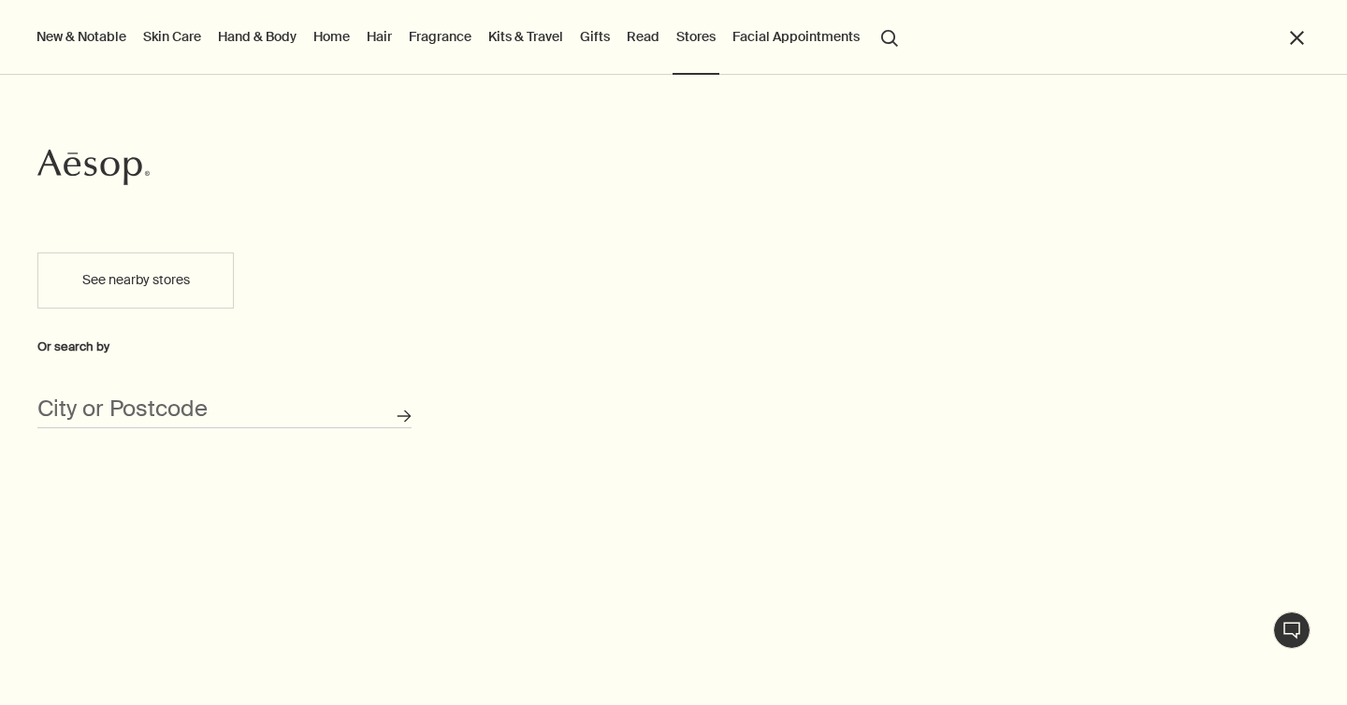
click at [114, 280] on button "See nearby stores" at bounding box center [135, 281] width 196 height 56
click at [180, 40] on link "Skin Care" at bounding box center [171, 36] width 65 height 24
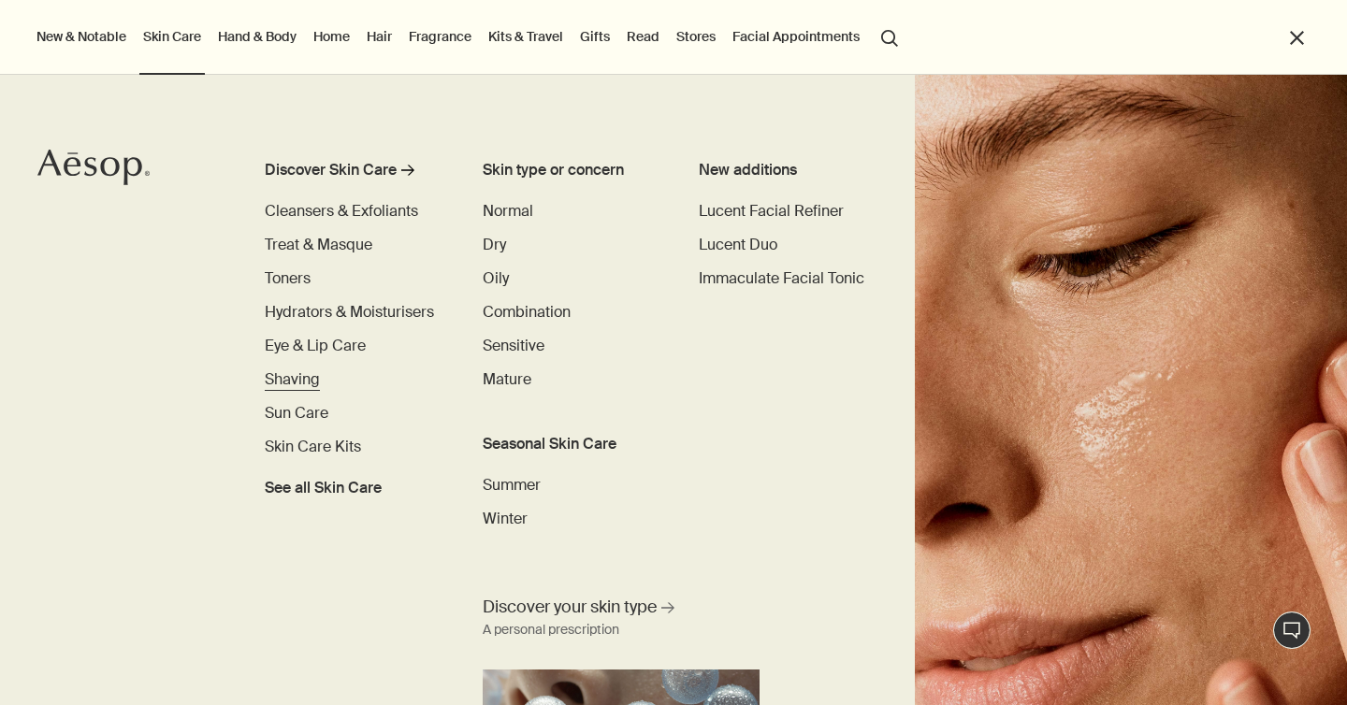
click at [278, 379] on span "Shaving" at bounding box center [292, 379] width 55 height 20
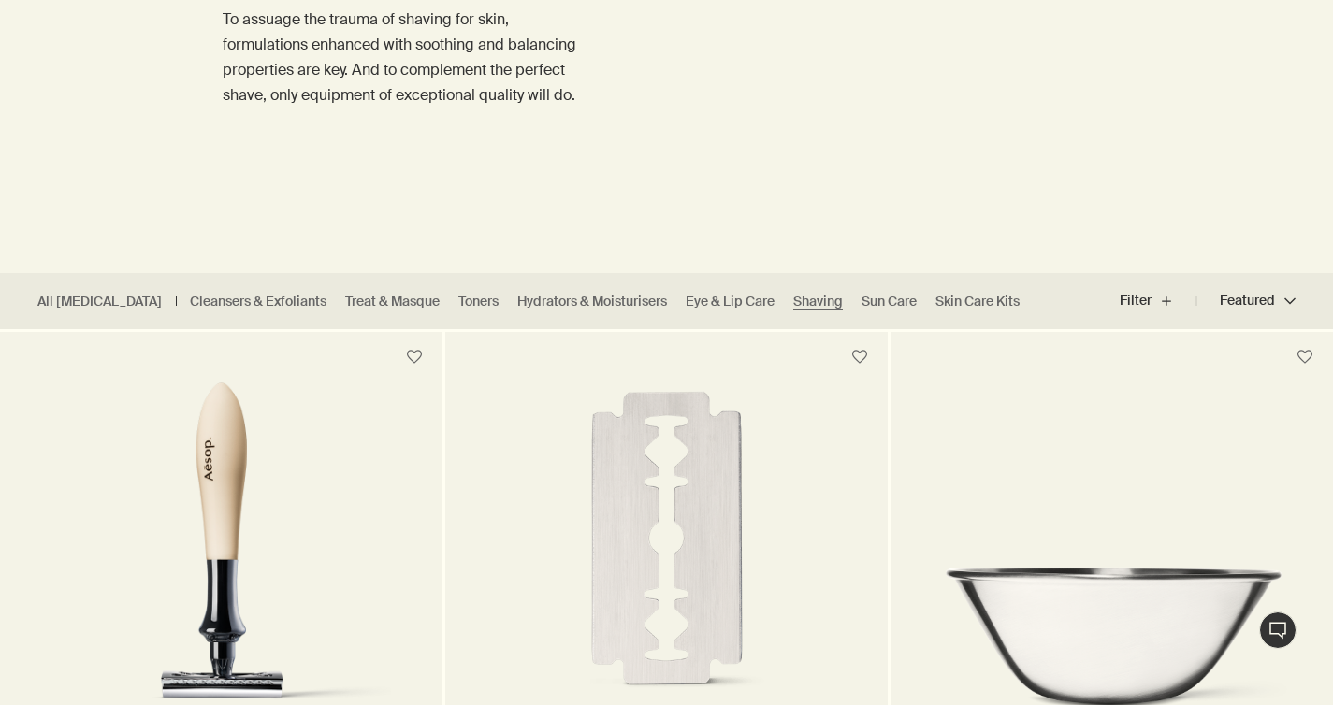
scroll to position [540, 0]
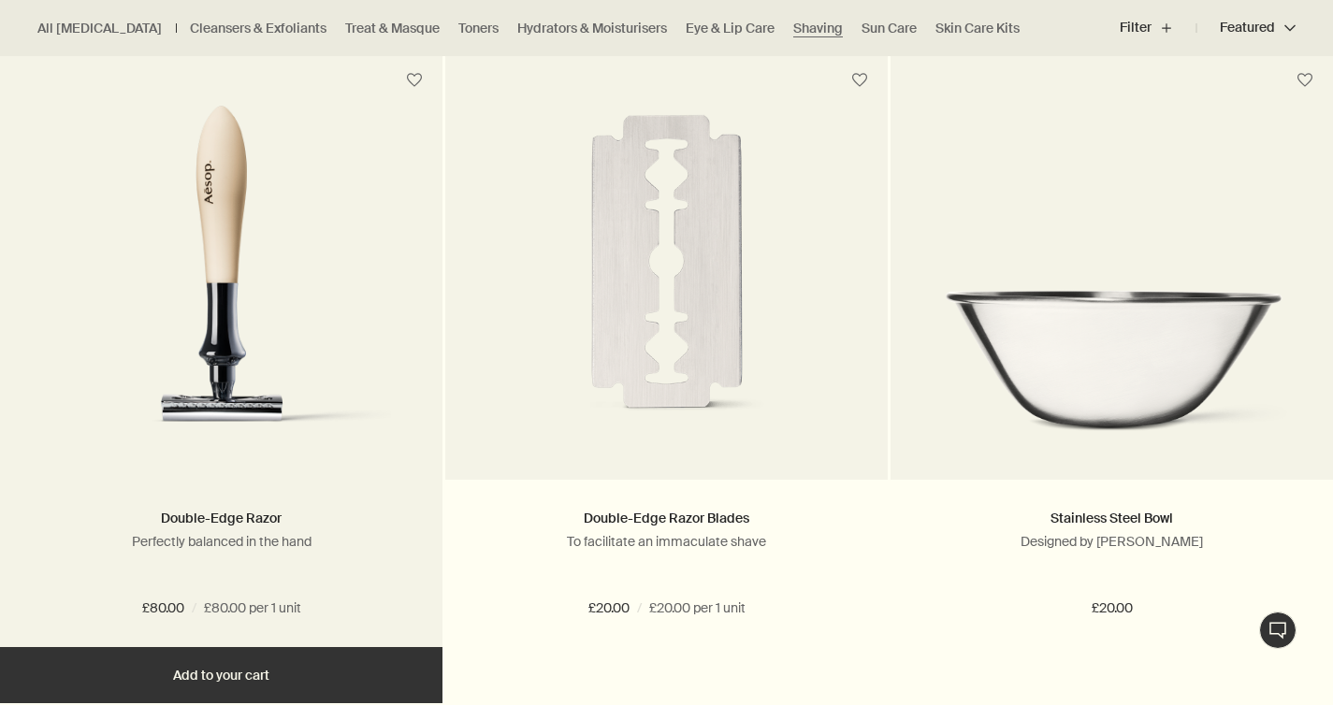
click at [239, 318] on img at bounding box center [221, 279] width 340 height 346
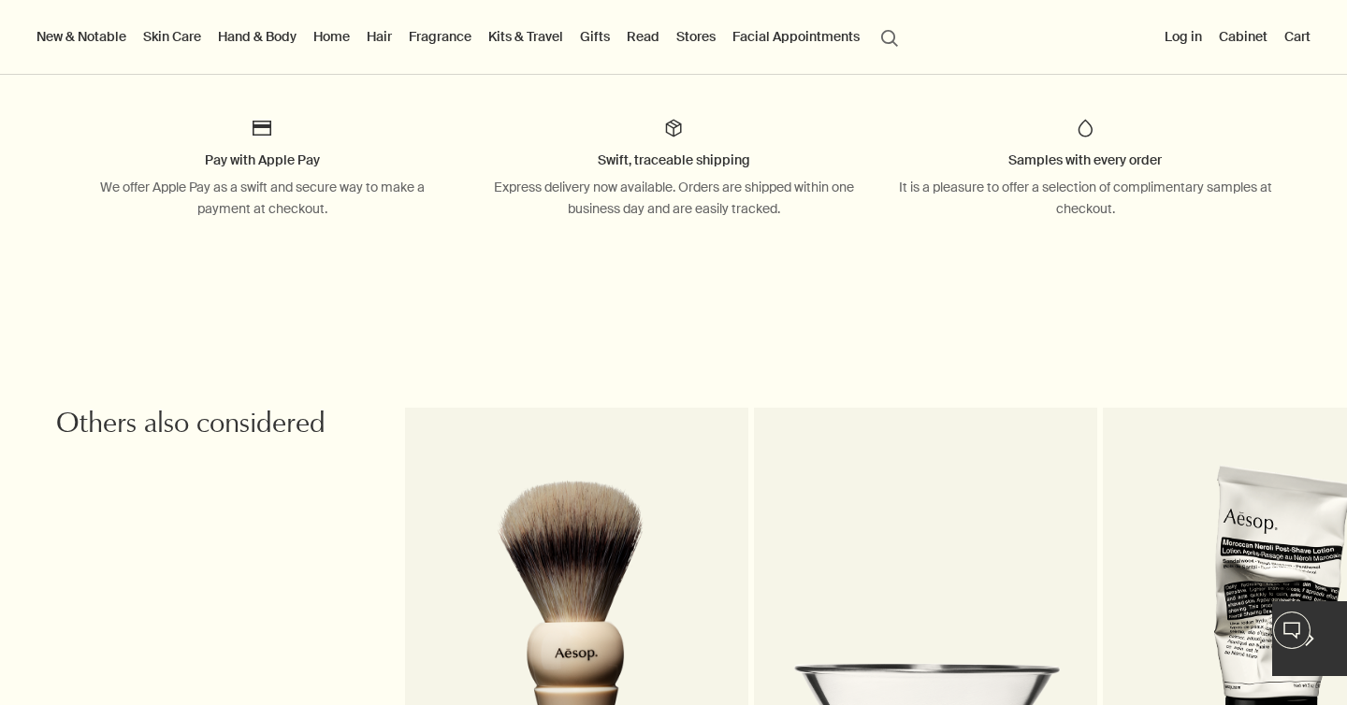
scroll to position [1202, 0]
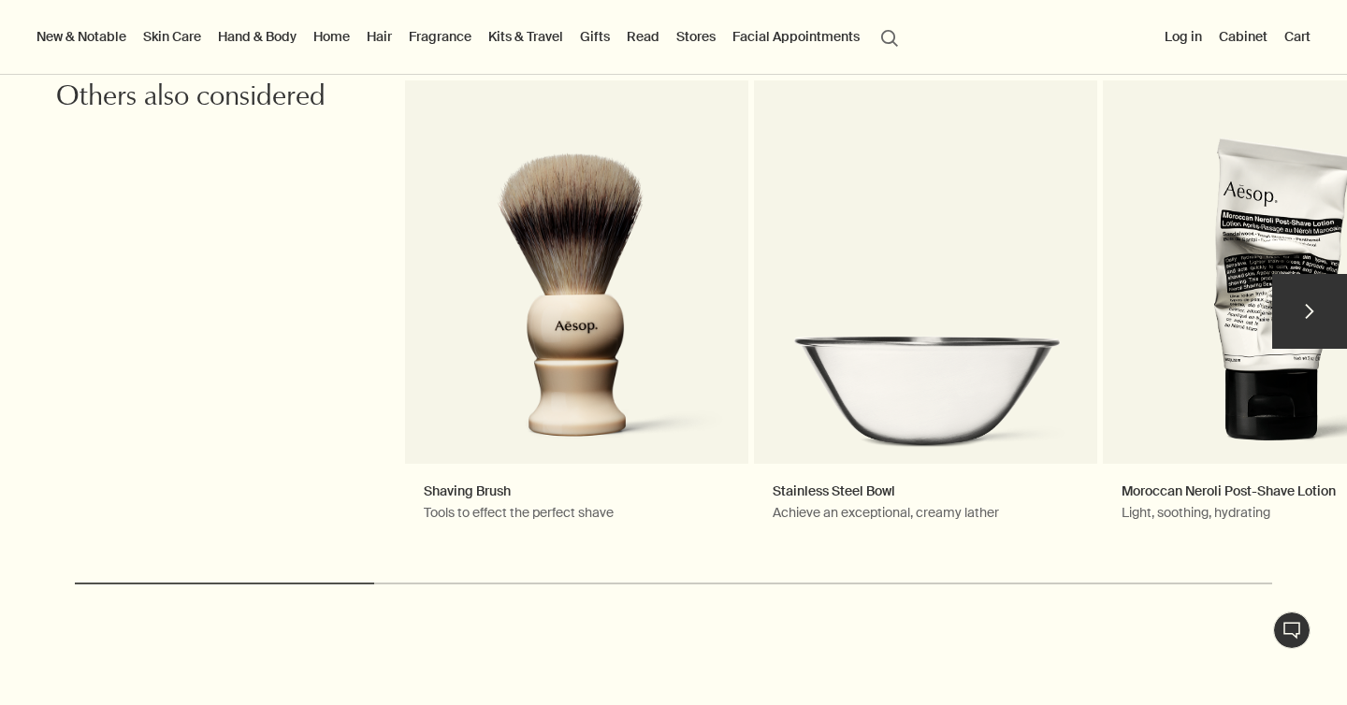
click at [1302, 313] on button "chevron" at bounding box center [1309, 311] width 75 height 75
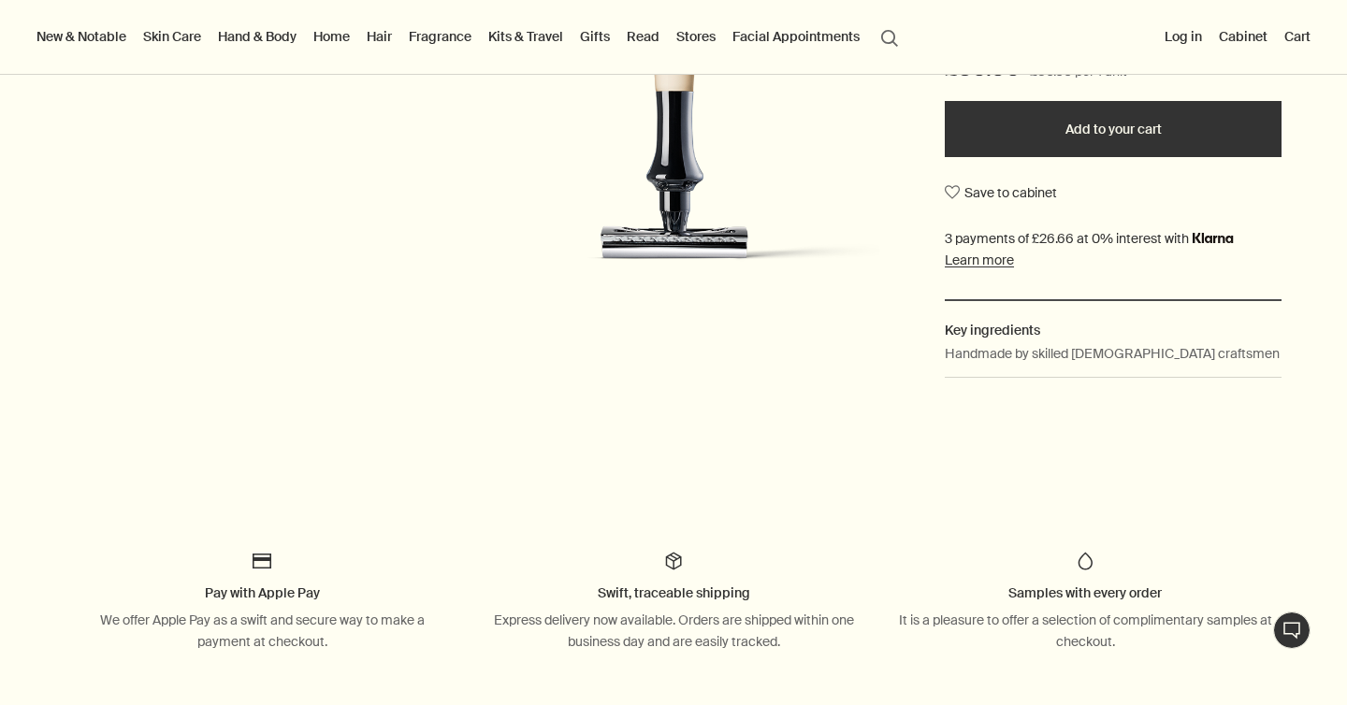
scroll to position [0, 0]
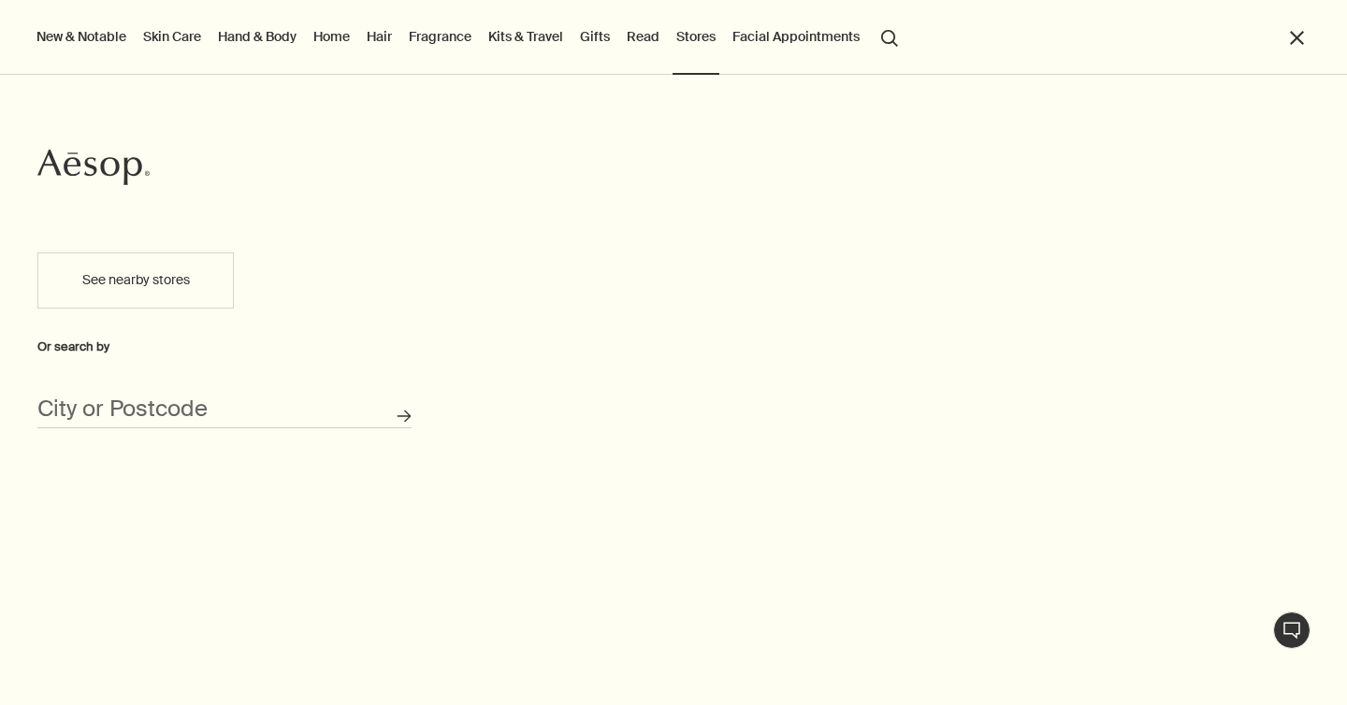
click at [97, 34] on button "New & Notable" at bounding box center [81, 36] width 97 height 24
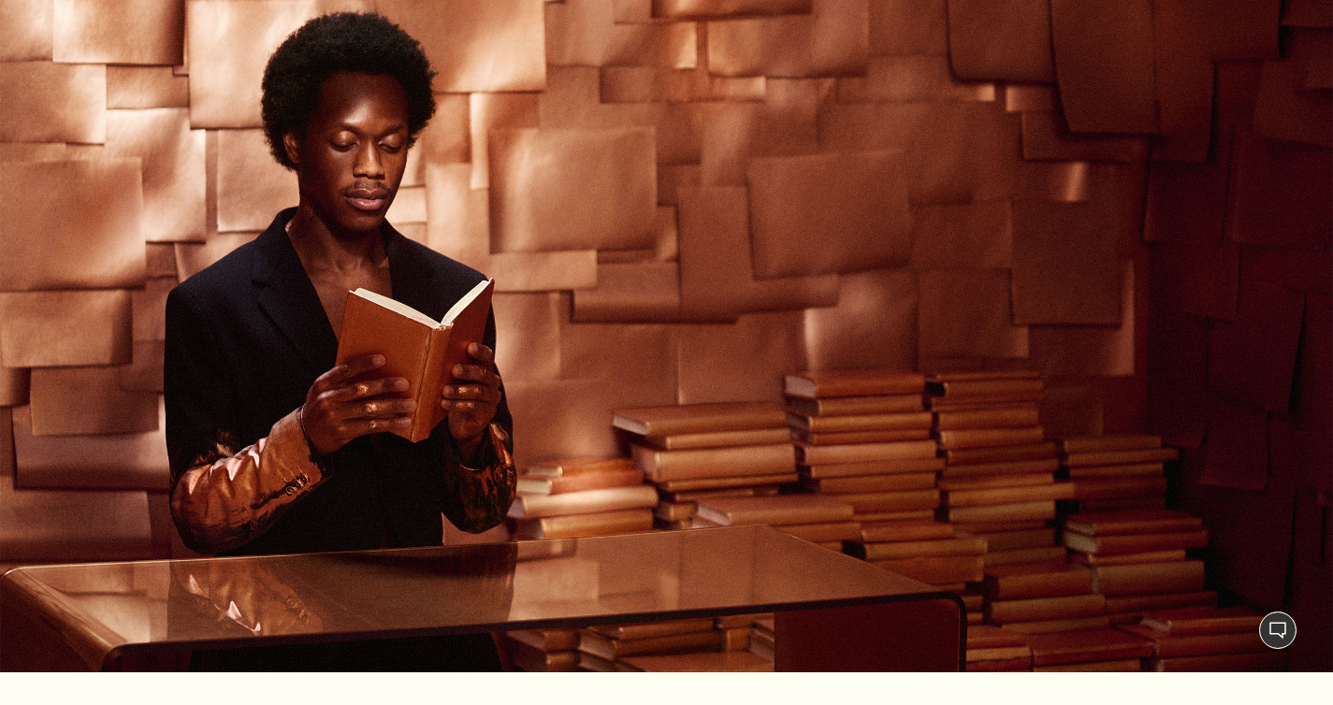
scroll to position [1956, 0]
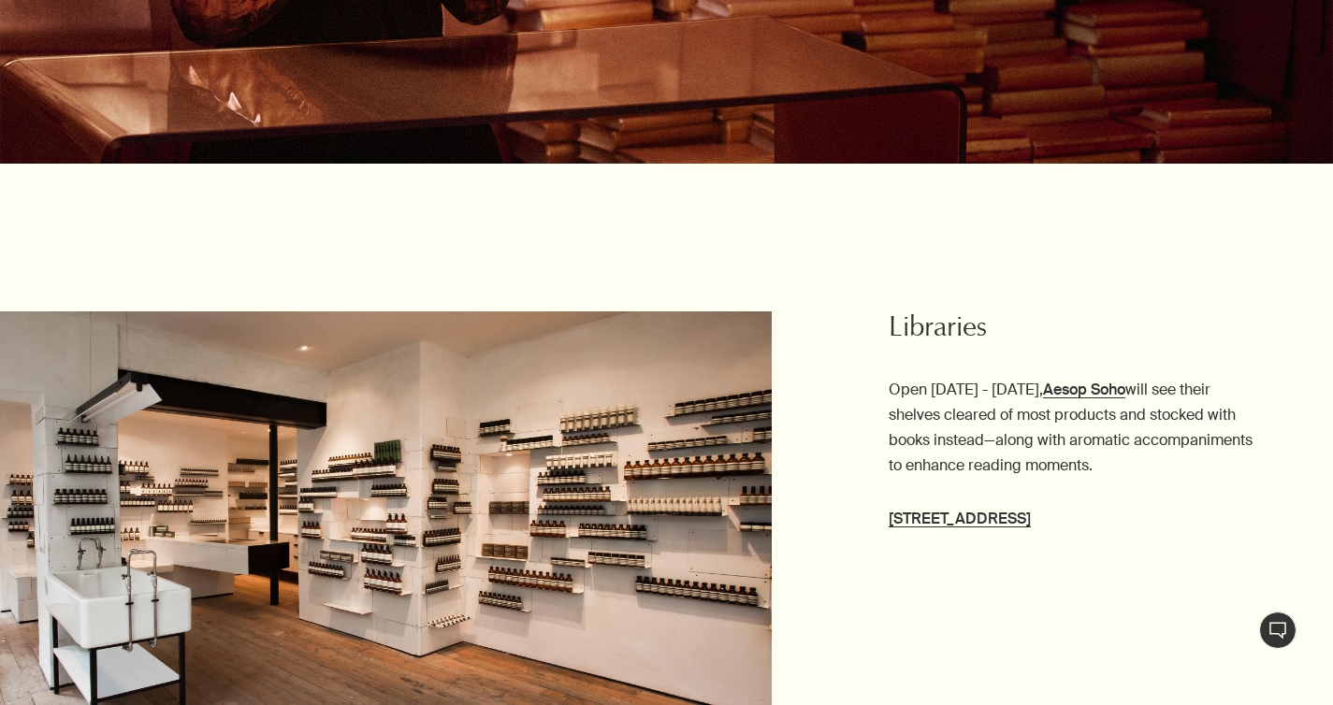
click at [432, 442] on img at bounding box center [386, 528] width 772 height 434
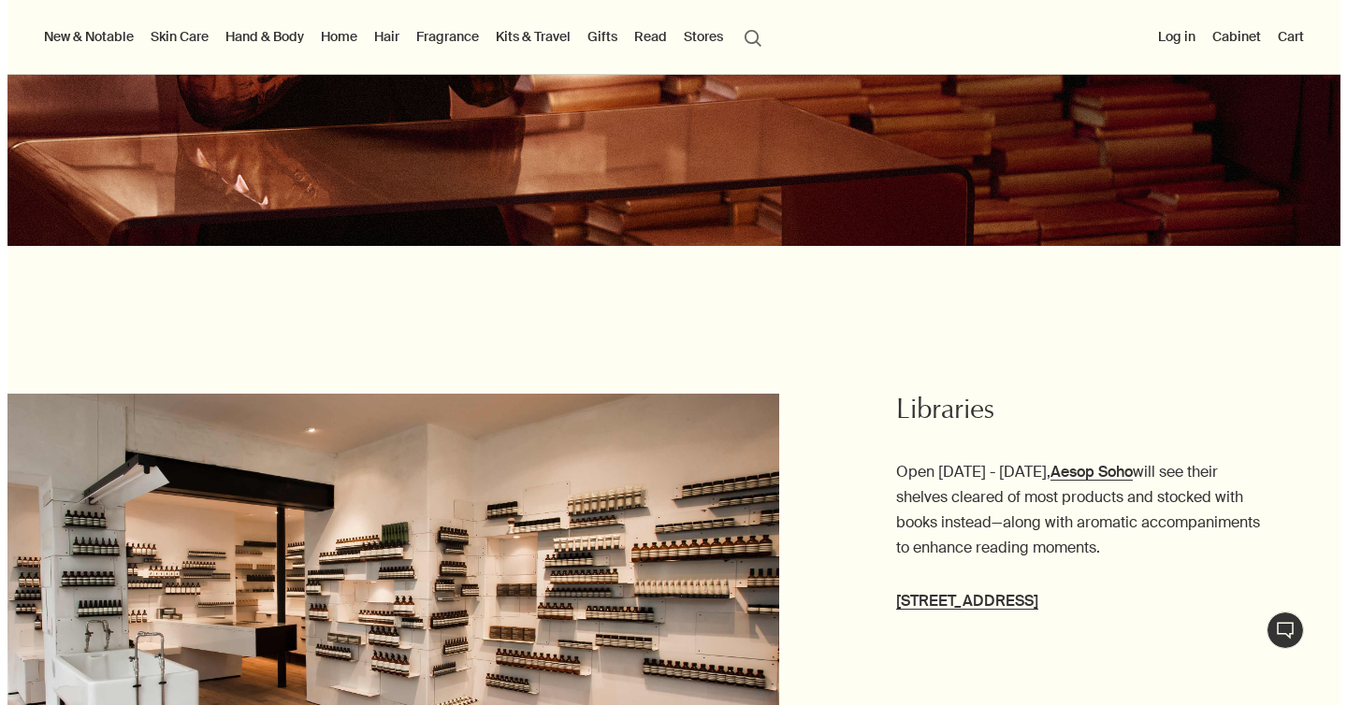
scroll to position [0, 0]
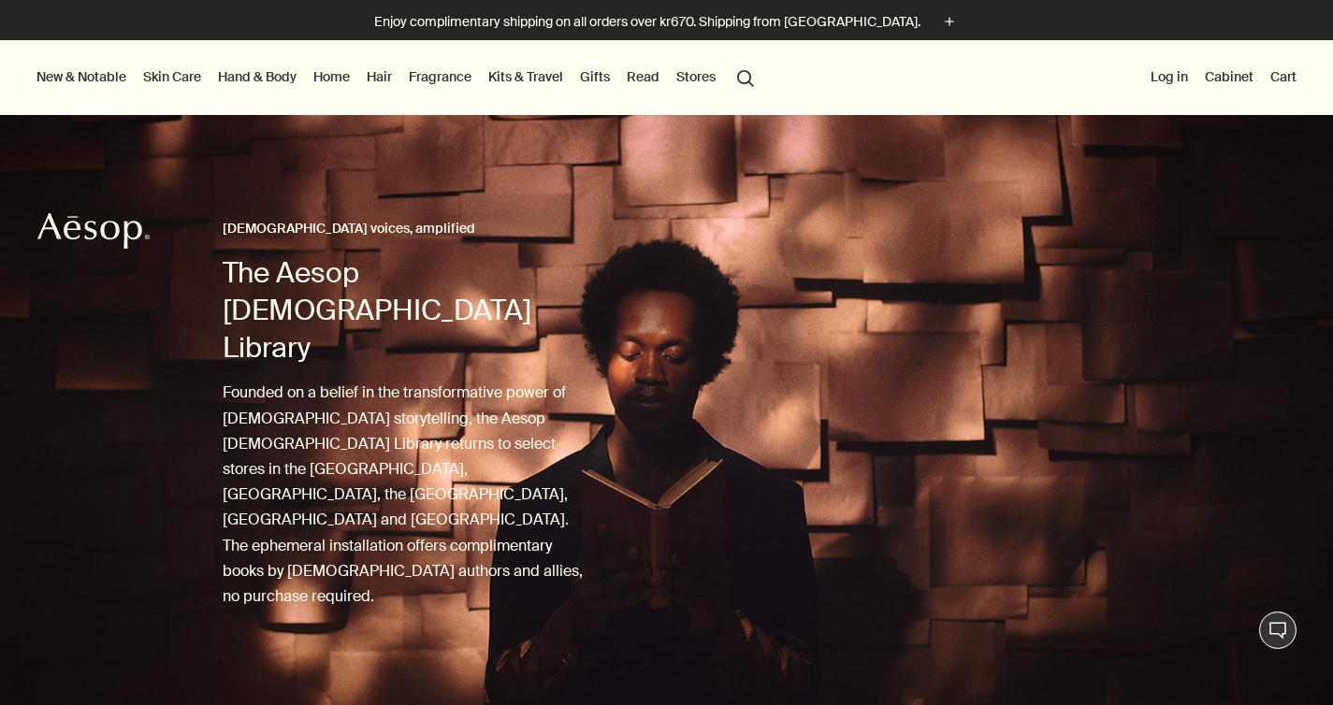
click at [57, 71] on button "New & Notable" at bounding box center [81, 77] width 97 height 24
